Goal: Check status

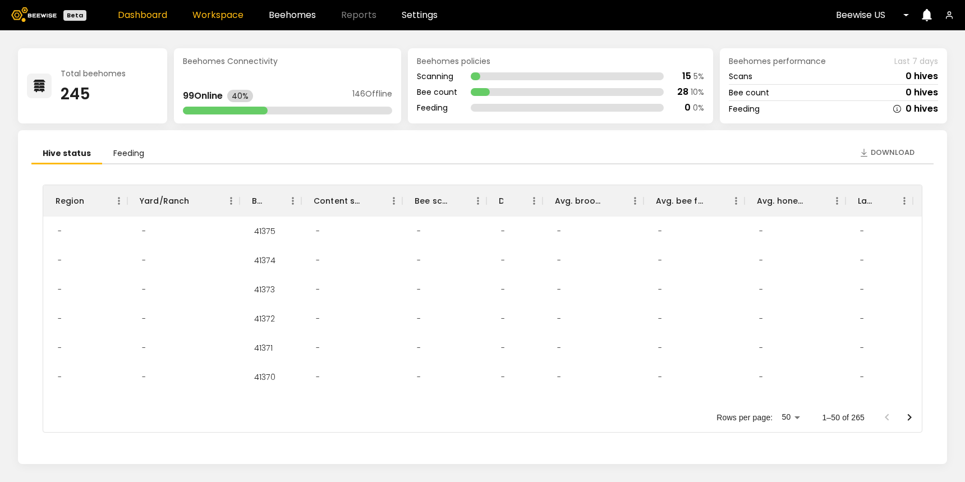
click at [234, 17] on link "Workspace" at bounding box center [217, 15] width 51 height 9
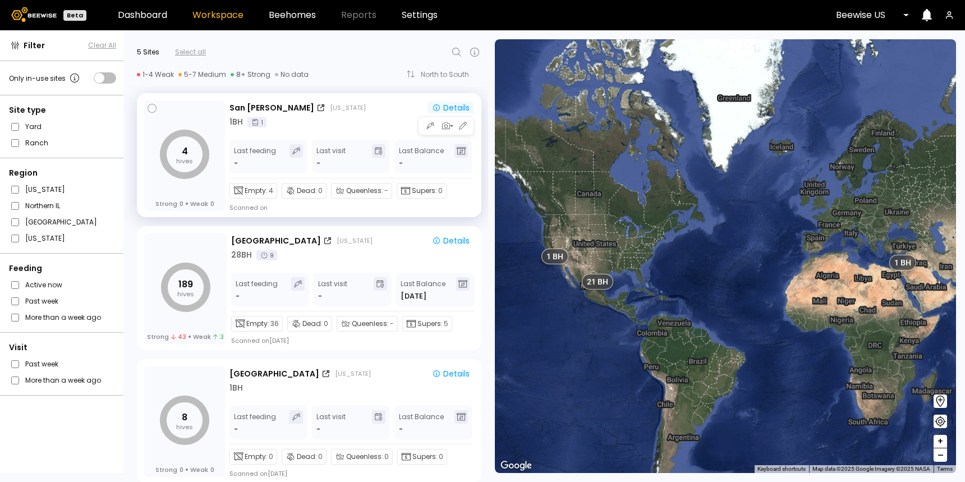
click at [450, 108] on div "Details" at bounding box center [451, 108] width 38 height 10
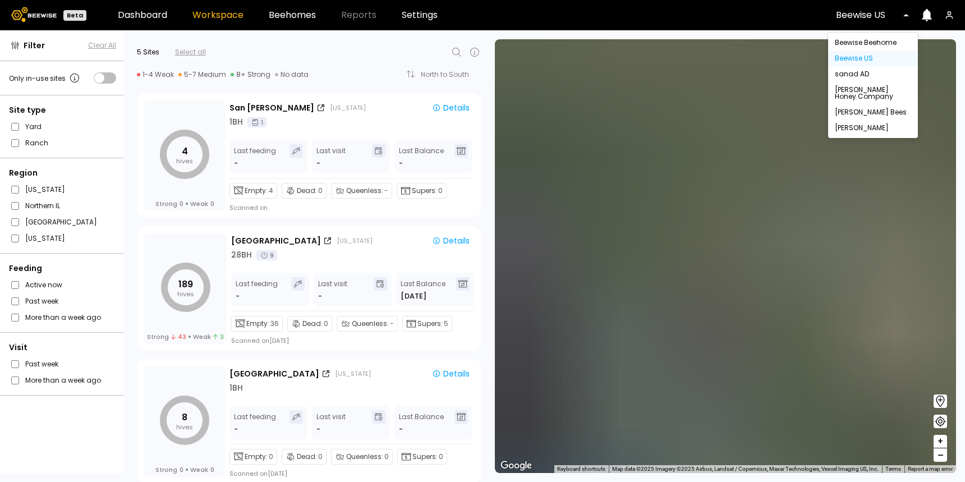
click at [887, 14] on div at bounding box center [868, 15] width 65 height 10
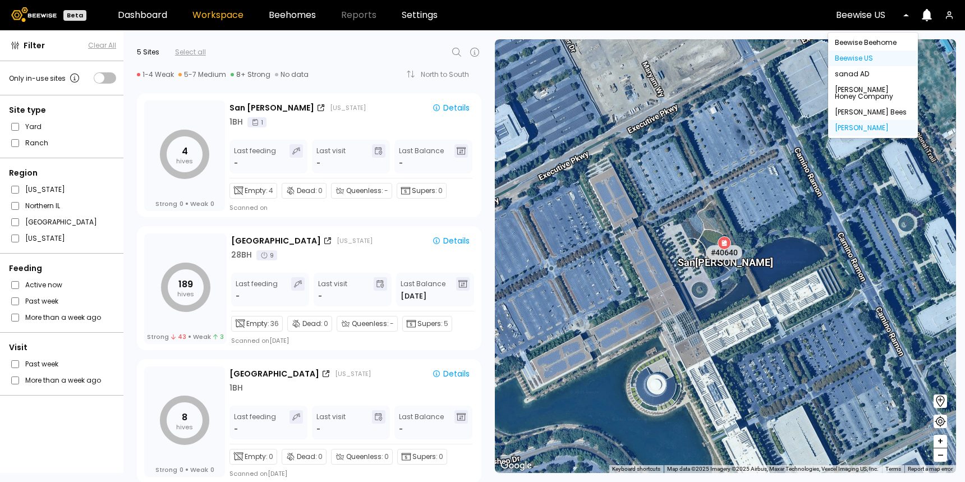
click at [857, 125] on div "[PERSON_NAME]" at bounding box center [873, 128] width 76 height 7
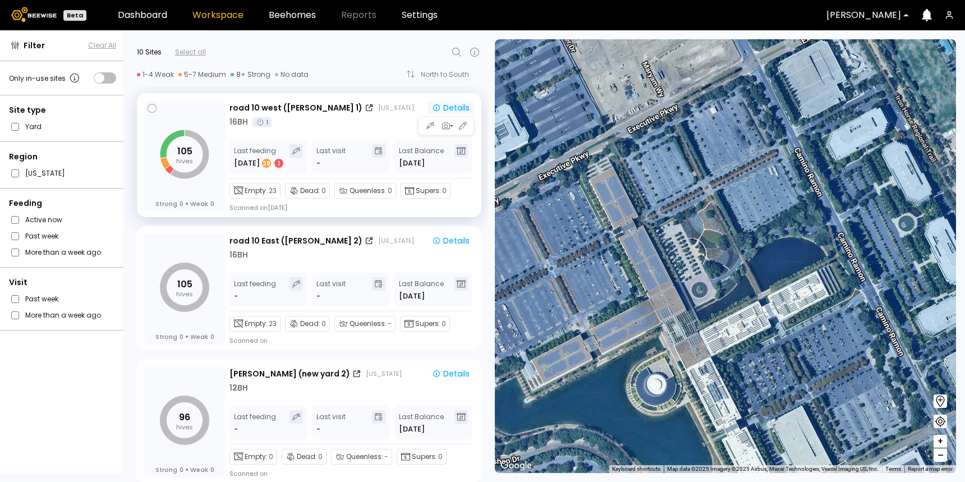
click at [434, 104] on icon "button" at bounding box center [436, 107] width 9 height 9
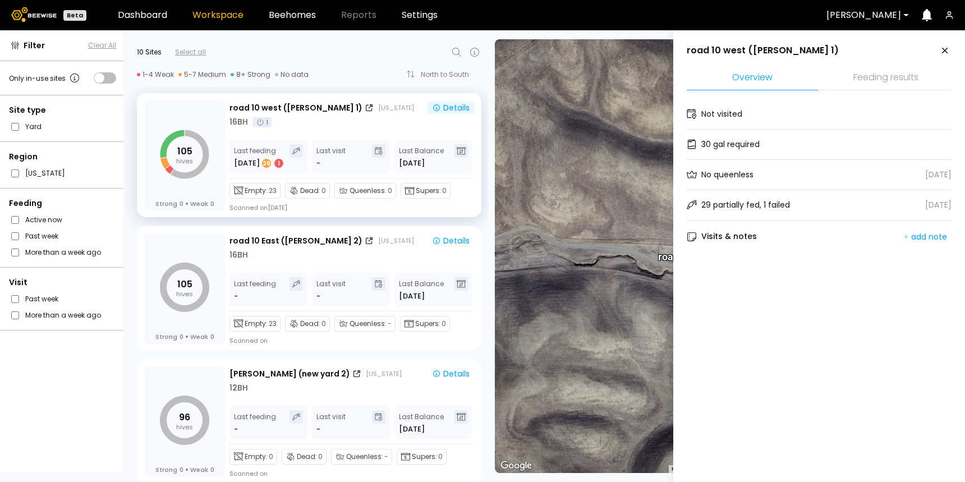
click at [884, 72] on li "Feeding results" at bounding box center [885, 78] width 131 height 24
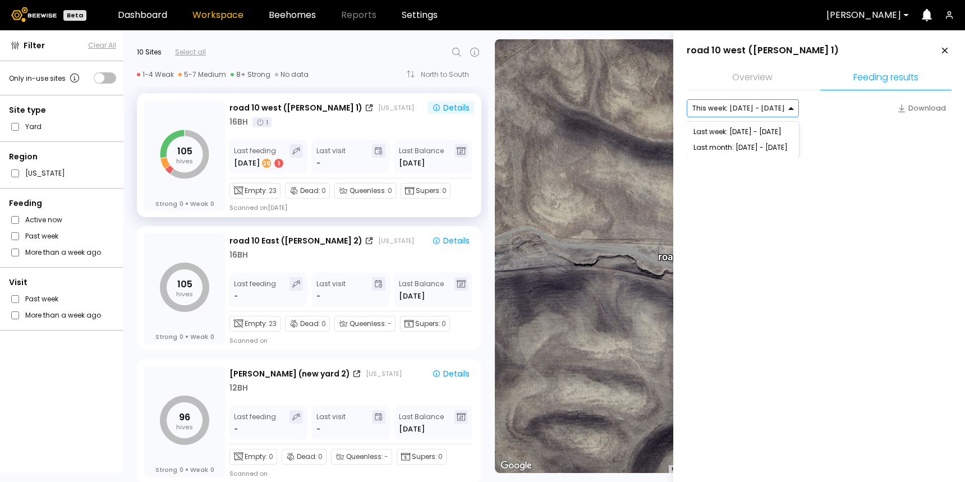
click at [769, 114] on div "This week: [DATE] - [DATE]" at bounding box center [738, 108] width 102 height 17
click at [765, 128] on div "Last week: [DATE] - [DATE]" at bounding box center [742, 131] width 99 height 7
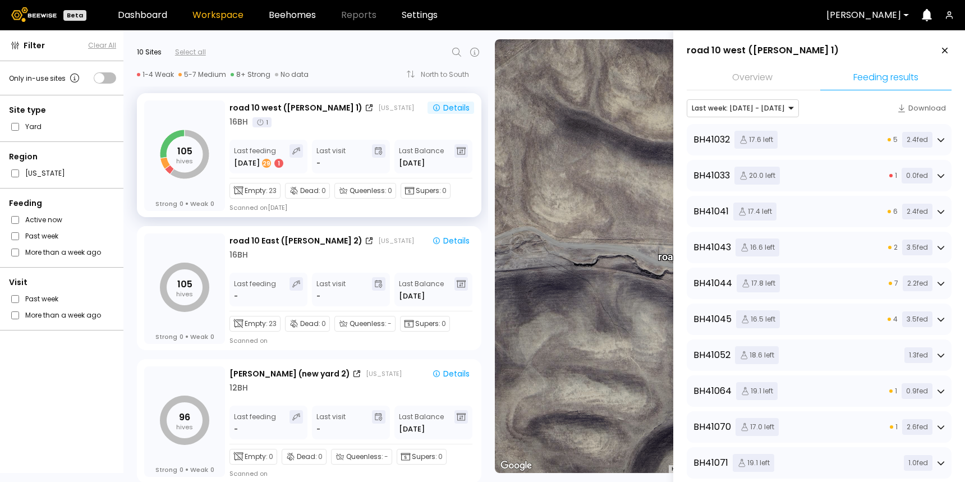
click at [789, 135] on div "BH 41032 17.6 left 5 2.4 fed" at bounding box center [818, 140] width 251 height 18
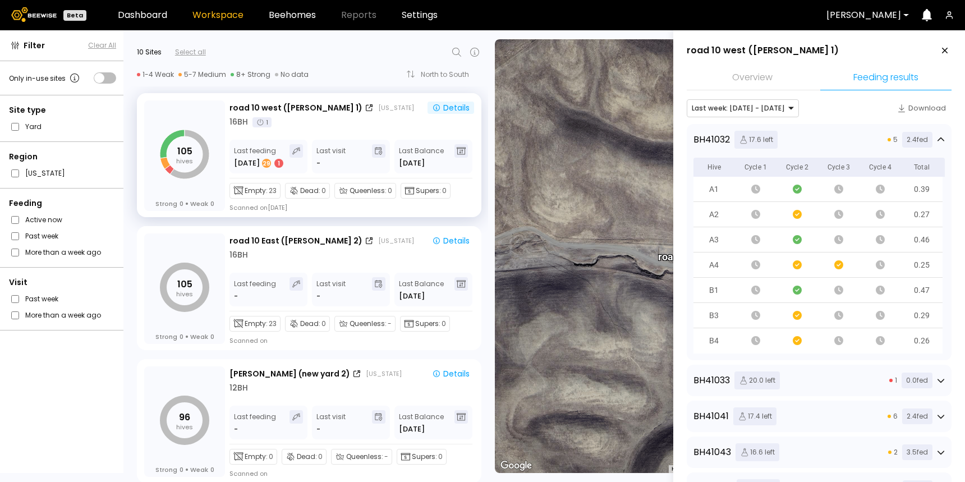
click at [793, 141] on div "BH 41032 17.6 left 5 2.4 fed" at bounding box center [818, 140] width 251 height 18
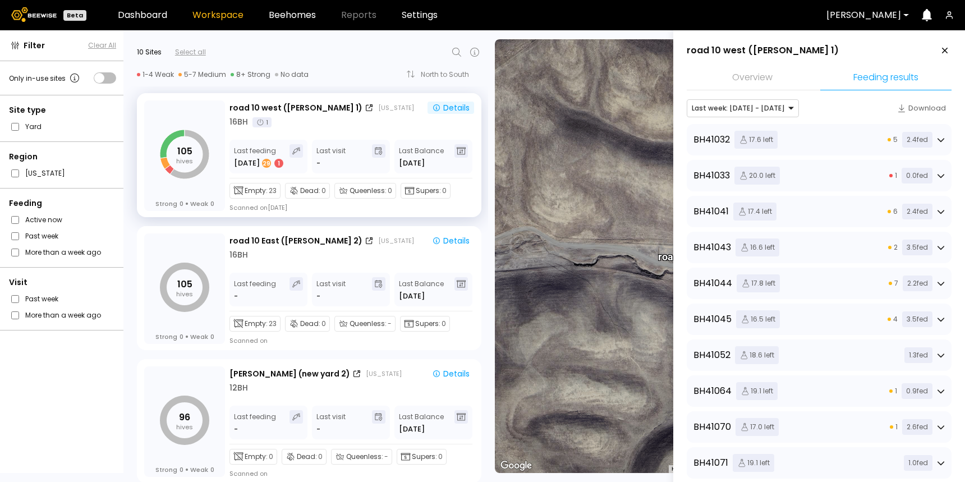
click at [800, 141] on div "BH 41032 17.6 left 5 2.4 fed" at bounding box center [818, 140] width 251 height 18
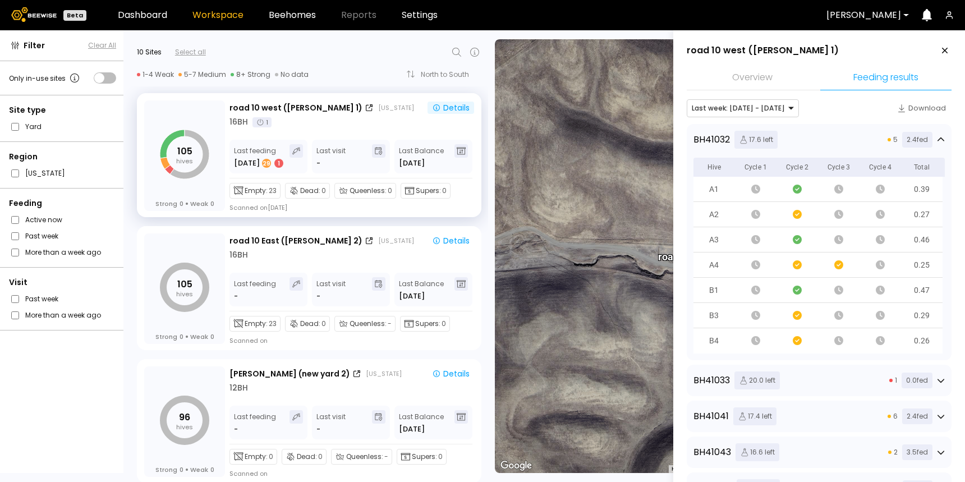
click at [833, 135] on div "BH 41032 17.6 left 5 2.4 fed" at bounding box center [818, 140] width 251 height 18
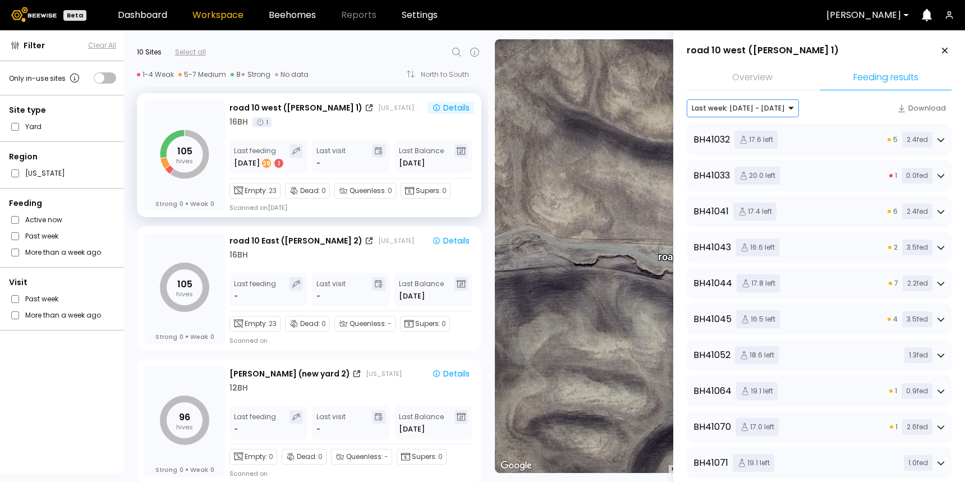
click at [751, 108] on div at bounding box center [738, 108] width 93 height 10
click at [743, 107] on div at bounding box center [738, 108] width 93 height 10
